Goal: Information Seeking & Learning: Learn about a topic

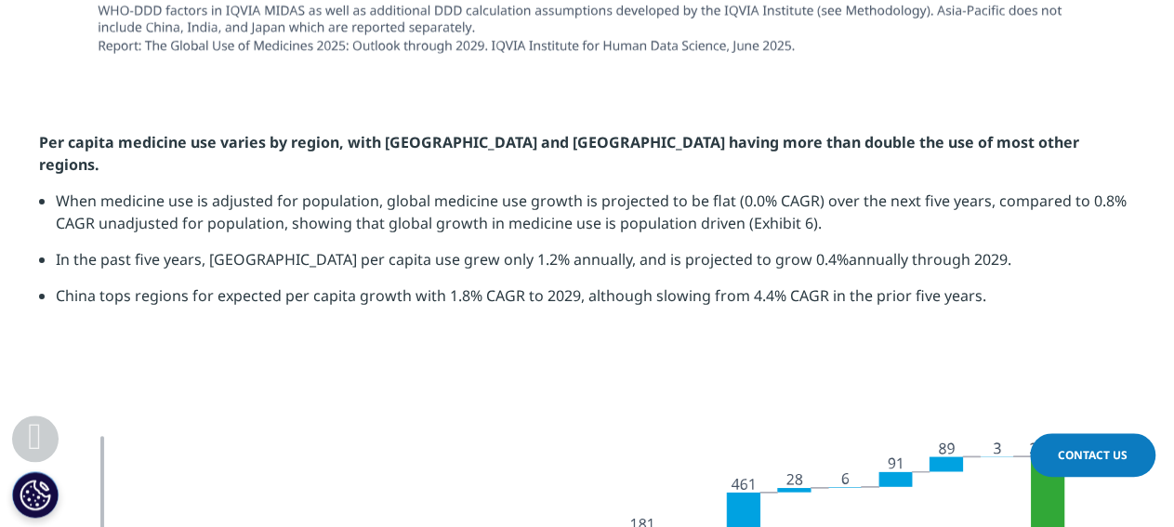
scroll to position [3089, 0]
click at [191, 199] on li "When medicine use is adjusted for population, global medicine use growth is pro…" at bounding box center [596, 220] width 1080 height 59
click at [175, 191] on li "When medicine use is adjusted for population, global medicine use growth is pro…" at bounding box center [596, 220] width 1080 height 59
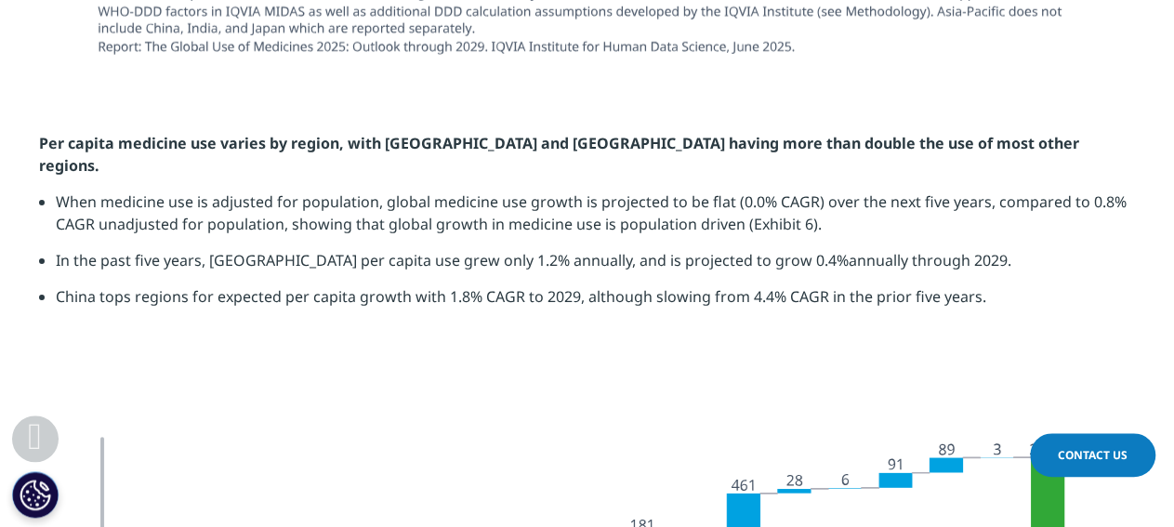
click at [172, 191] on li "When medicine use is adjusted for population, global medicine use growth is pro…" at bounding box center [596, 220] width 1080 height 59
click at [169, 249] on li "In the past five years, [GEOGRAPHIC_DATA] per capita use grew only 1.2% annuall…" at bounding box center [596, 267] width 1080 height 36
click at [162, 191] on li "When medicine use is adjusted for population, global medicine use growth is pro…" at bounding box center [596, 220] width 1080 height 59
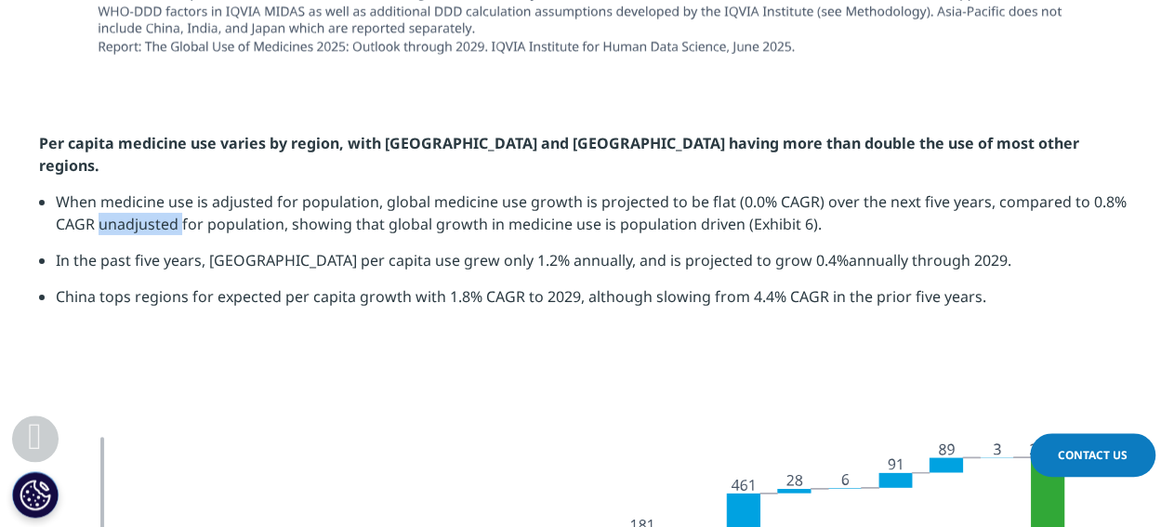
click at [162, 191] on li "When medicine use is adjusted for population, global medicine use growth is pro…" at bounding box center [596, 220] width 1080 height 59
click at [166, 249] on li "In the past five years, [GEOGRAPHIC_DATA] per capita use grew only 1.2% annuall…" at bounding box center [596, 267] width 1080 height 36
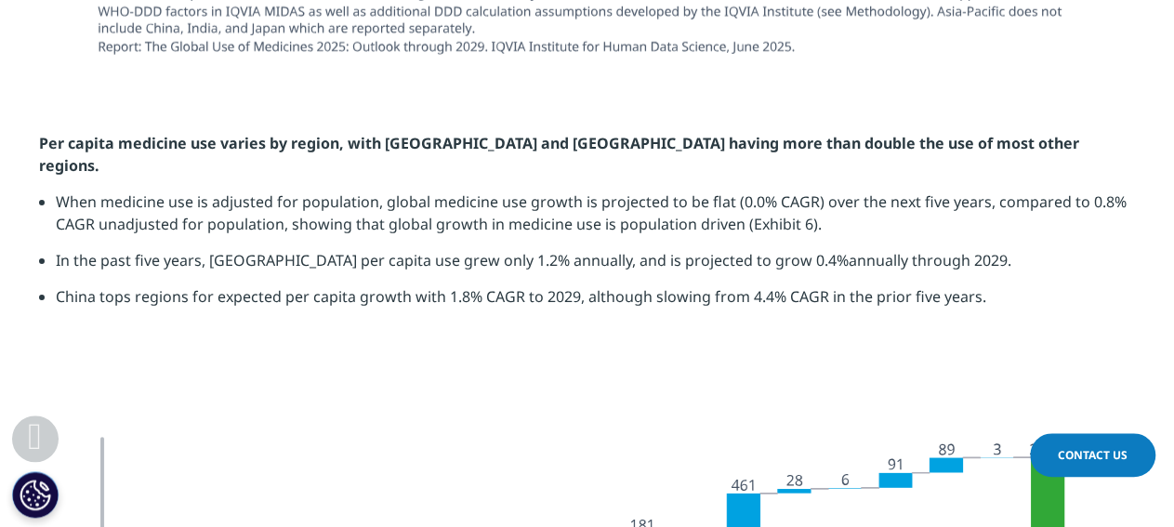
click at [169, 249] on li "In the past five years, [GEOGRAPHIC_DATA] per capita use grew only 1.2% annuall…" at bounding box center [596, 267] width 1080 height 36
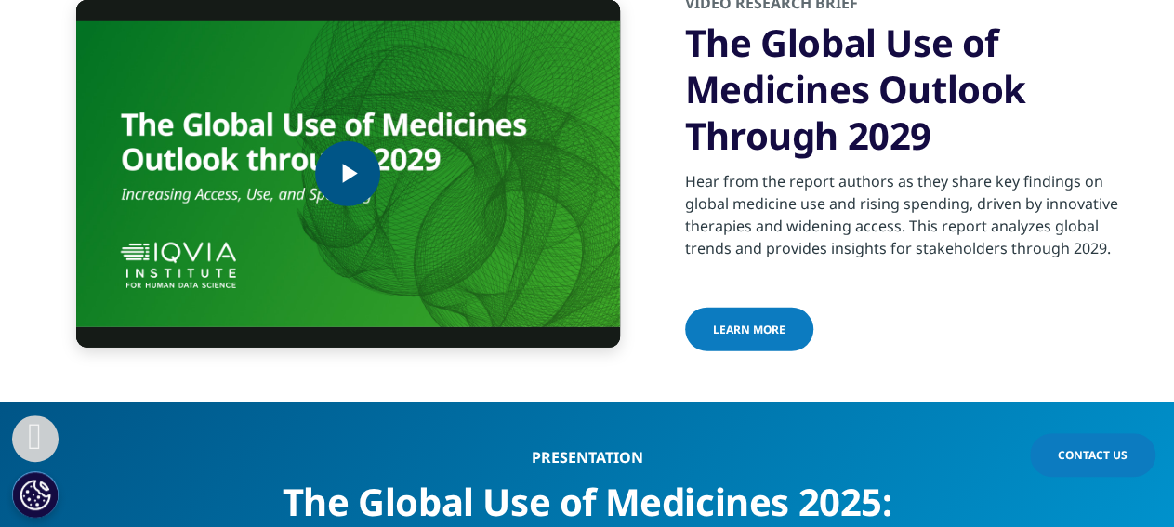
scroll to position [6163, 0]
